Goal: Entertainment & Leisure: Consume media (video, audio)

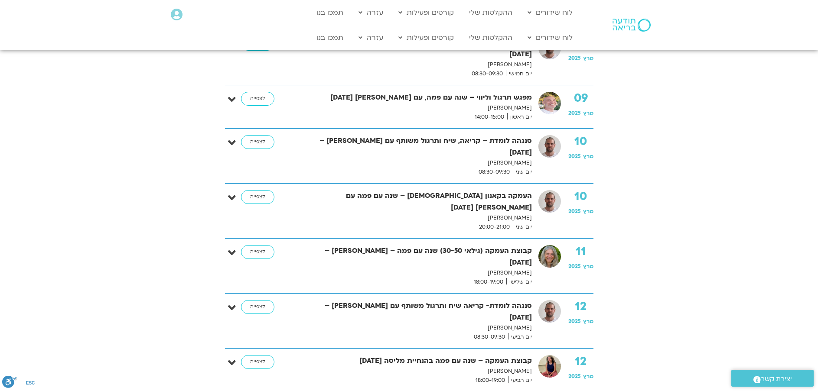
scroll to position [607, 0]
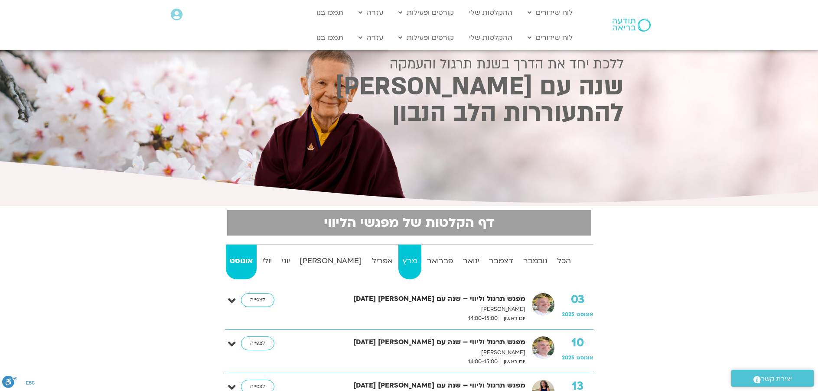
click at [398, 260] on strong "מרץ" at bounding box center [409, 261] width 23 height 13
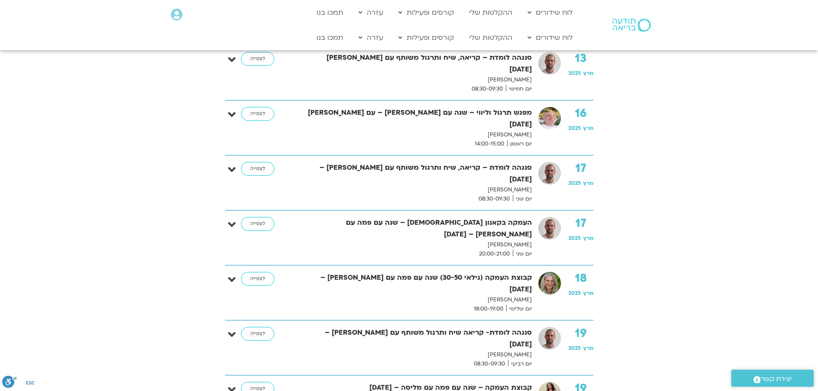
scroll to position [953, 0]
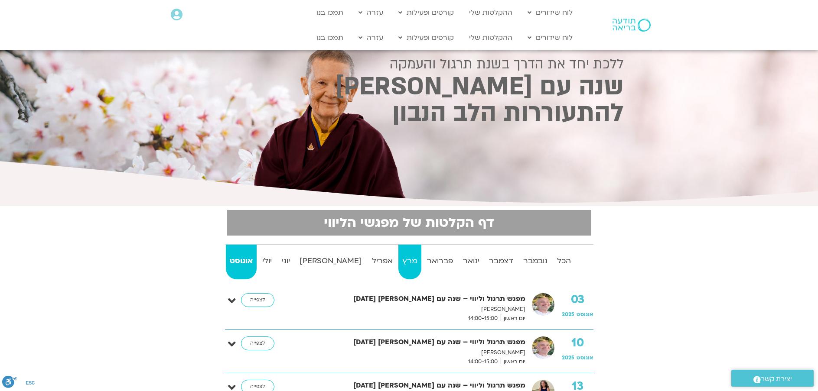
click at [398, 263] on strong "מרץ" at bounding box center [409, 261] width 23 height 13
